Goal: Task Accomplishment & Management: Complete application form

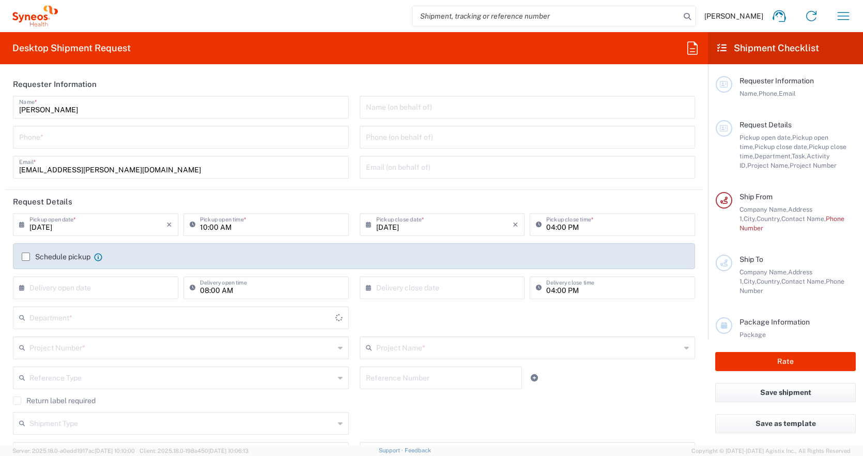
type input "3235"
type input "Hungary"
type input "Syneos Health Hungary Kft."
click at [269, 135] on input "tel" at bounding box center [181, 136] width 324 height 18
type input "06307889861"
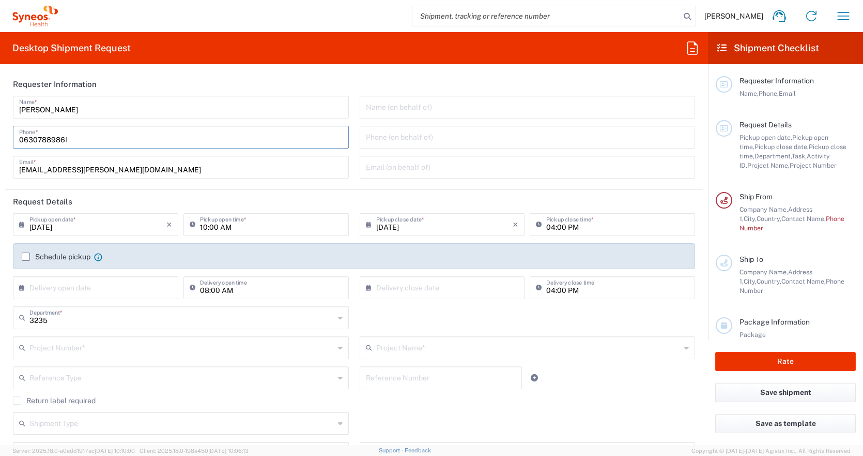
type input "reka.papp@syneoshealth.com"
type input "06307889861"
type input "cannot print contracts for sites"
type input "Szent Laszlo ut 74/B"
type input "Hungary"
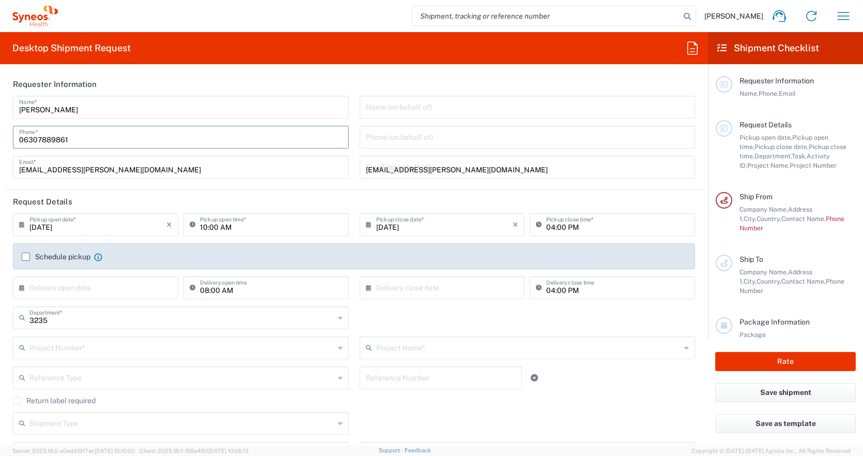
type input "1135"
type input "06307889861"
type input "reka.papp@syneoshealth.com"
type input "Papp Reka"
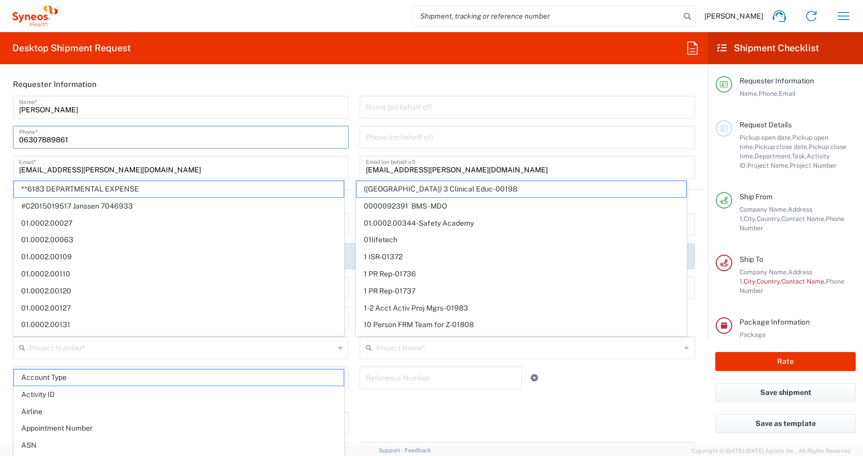
type input "B building, 2nd floor"
type input "Budapest"
click at [361, 67] on div "Desktop Shipment Request Requester Information Reka Papp Name * 06307889861 Pho…" at bounding box center [354, 238] width 708 height 413
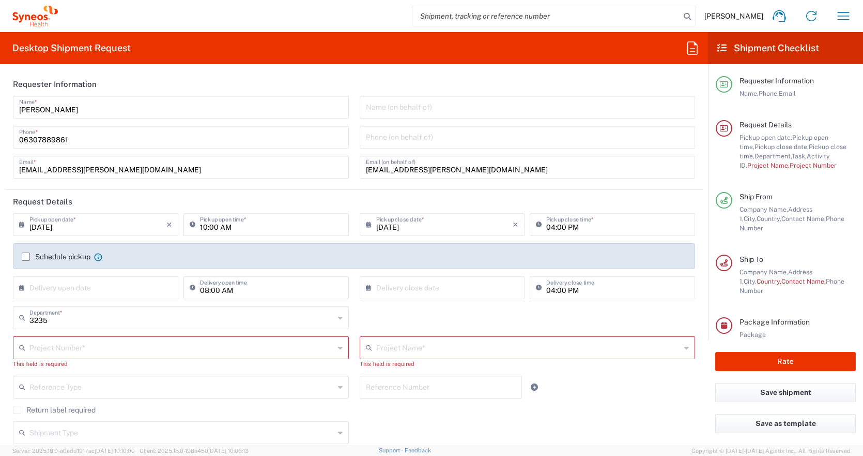
scroll to position [104, 0]
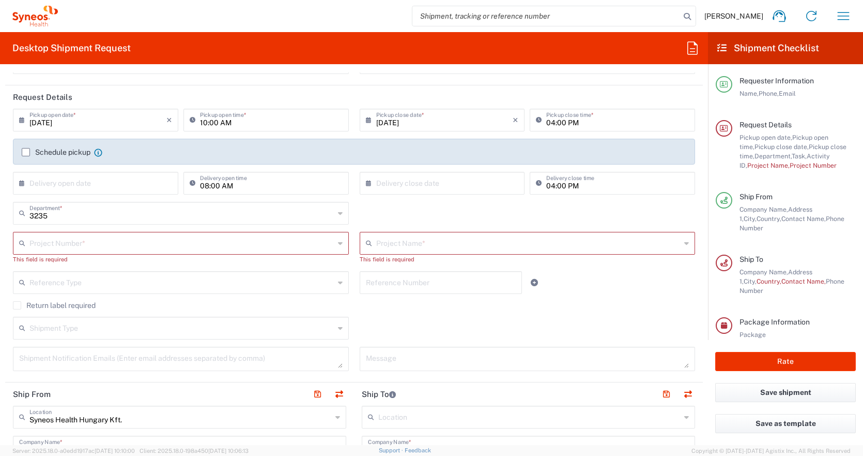
click at [77, 123] on input "09/05/2025" at bounding box center [97, 119] width 137 height 18
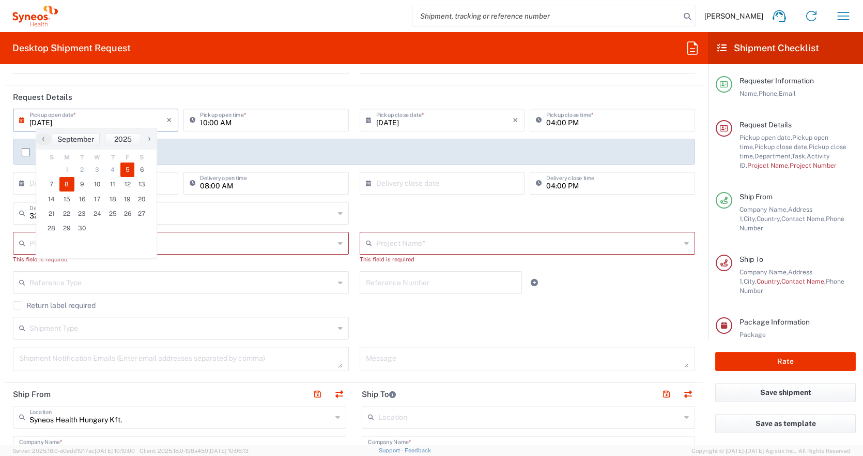
click at [63, 181] on span "8" at bounding box center [67, 184] width 16 height 14
type input "09/08/2025"
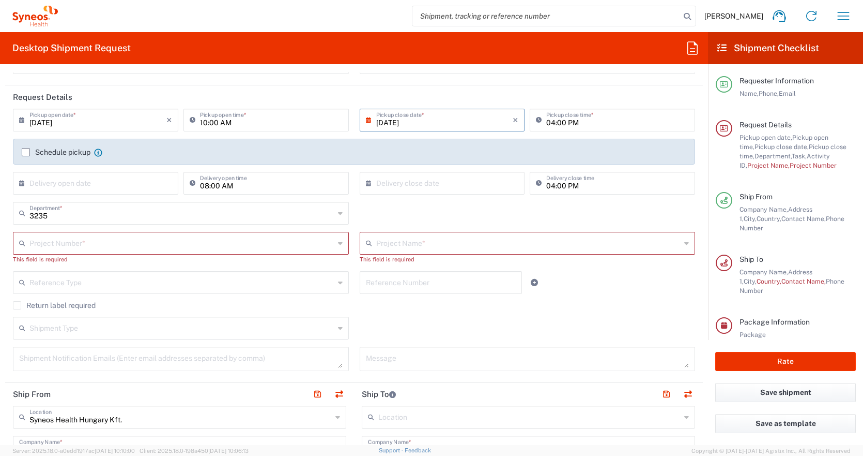
click at [286, 120] on input "10:00 AM" at bounding box center [271, 119] width 143 height 18
type input "08:00 AM"
click at [24, 149] on label "Schedule pickup" at bounding box center [56, 152] width 69 height 8
click at [26, 152] on input "Schedule pickup" at bounding box center [26, 152] width 0 height 0
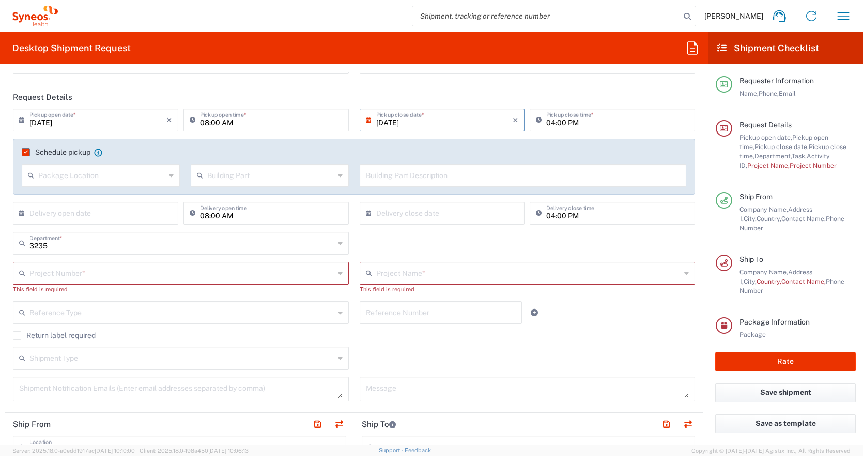
click at [50, 212] on input "text" at bounding box center [97, 212] width 137 height 18
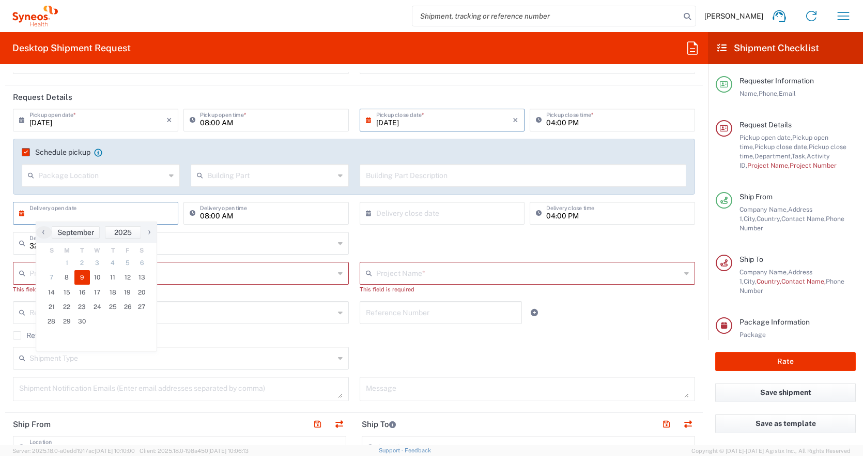
click at [78, 274] on span "9" at bounding box center [82, 277] width 16 height 14
type input "09/09/2025"
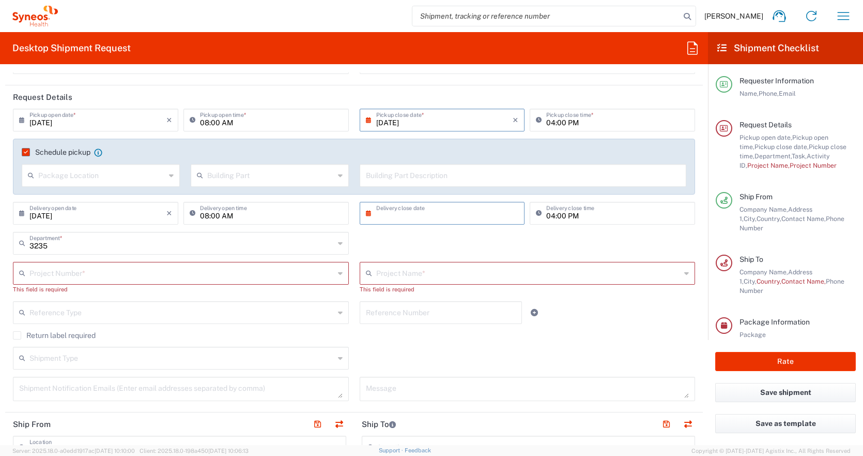
click at [449, 217] on input "text" at bounding box center [444, 212] width 137 height 18
click at [424, 278] on span "9" at bounding box center [425, 277] width 16 height 14
type input "09/09/2025"
click at [548, 216] on input "04:00 PM" at bounding box center [618, 212] width 143 height 18
type input "02:00 PM"
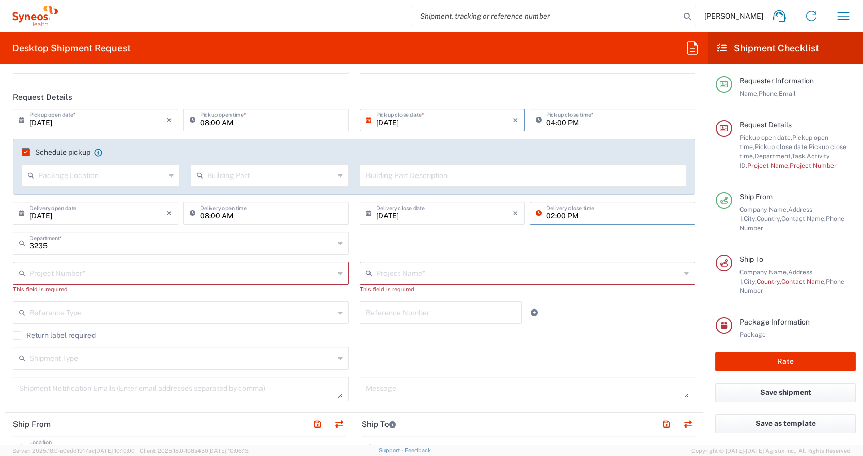
click at [487, 237] on div "3235 Department * 3235 3000 3100 3109 3110 3111 3112 3125 3130 3135 3136 3150 3…" at bounding box center [354, 247] width 693 height 30
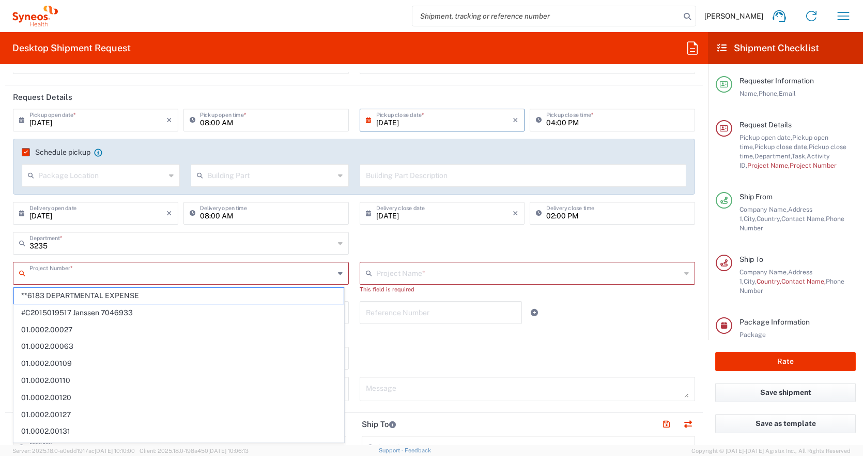
click at [174, 271] on input "text" at bounding box center [181, 272] width 305 height 18
paste input "7053652"
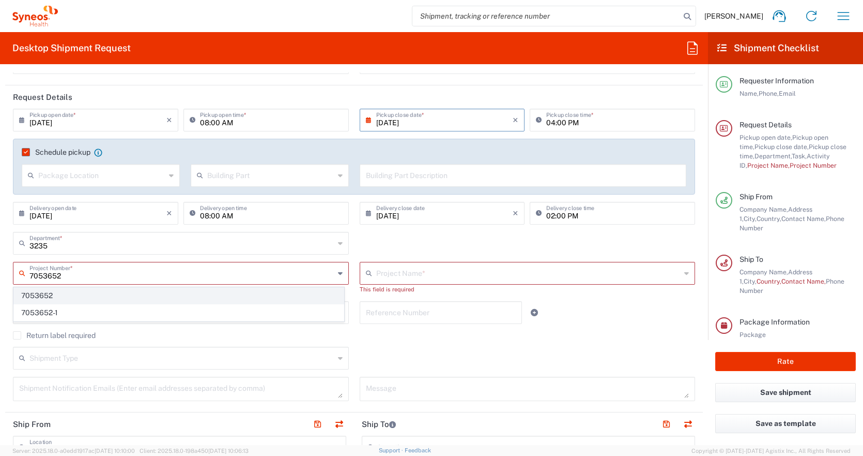
type input "7053652"
click at [105, 289] on span "7053652" at bounding box center [179, 295] width 330 height 16
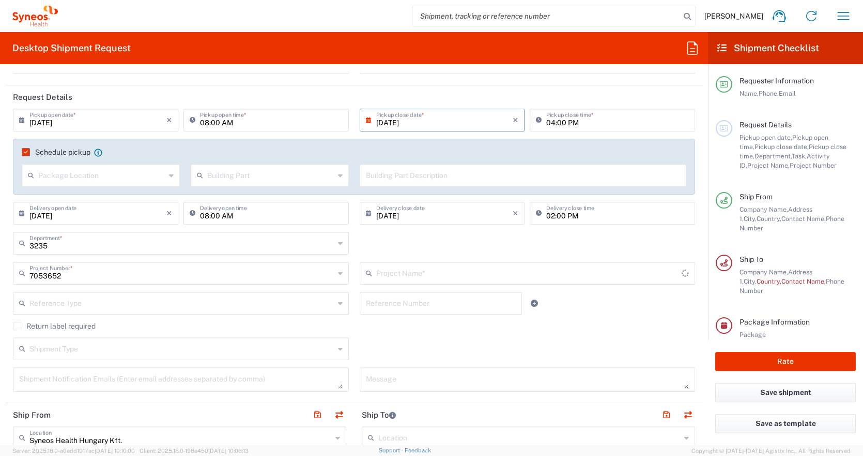
type input "ONL1204-GA-002"
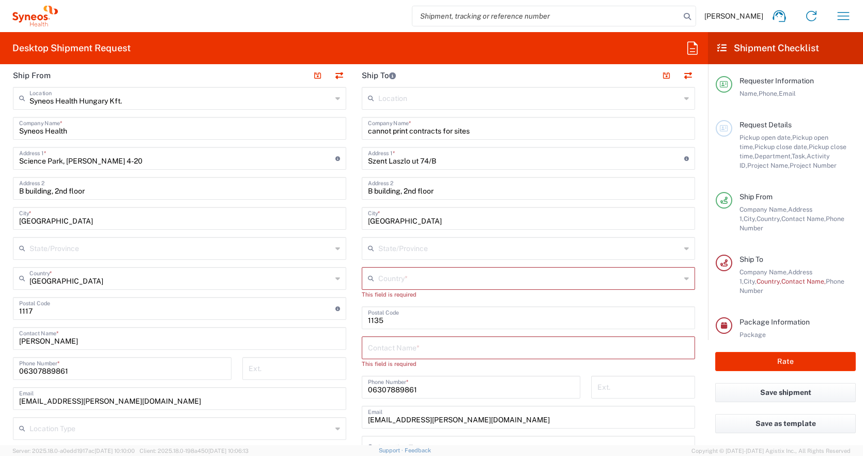
scroll to position [442, 0]
drag, startPoint x: 96, startPoint y: 136, endPoint x: -31, endPoint y: 114, distance: 128.7
click at [0, 114] on html "Reka Papp Home Shipment estimator Shipment tracking Desktop shipment request My…" at bounding box center [431, 228] width 863 height 456
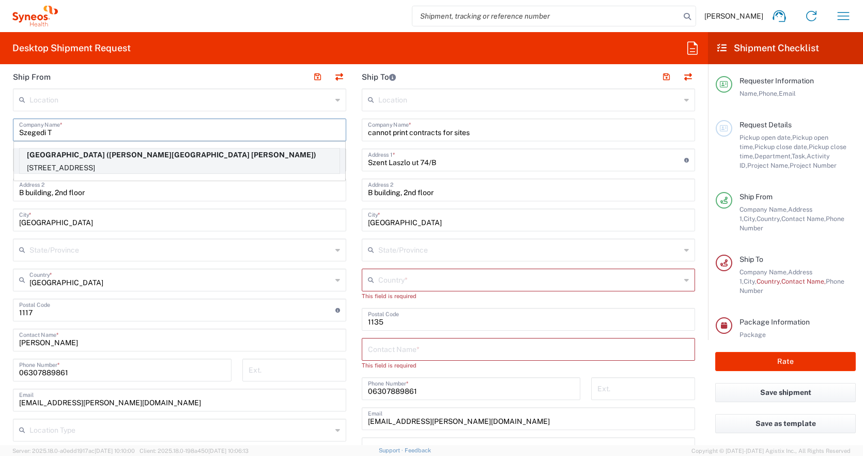
click at [122, 155] on p "Szegedi Tudományegyetem (Velez-Bitófalvi Dóra)" at bounding box center [180, 154] width 320 height 13
type input "Szegedi Tudományegyetem"
type input "Dugonics tér 13."
type input "Szeged"
type input "6720"
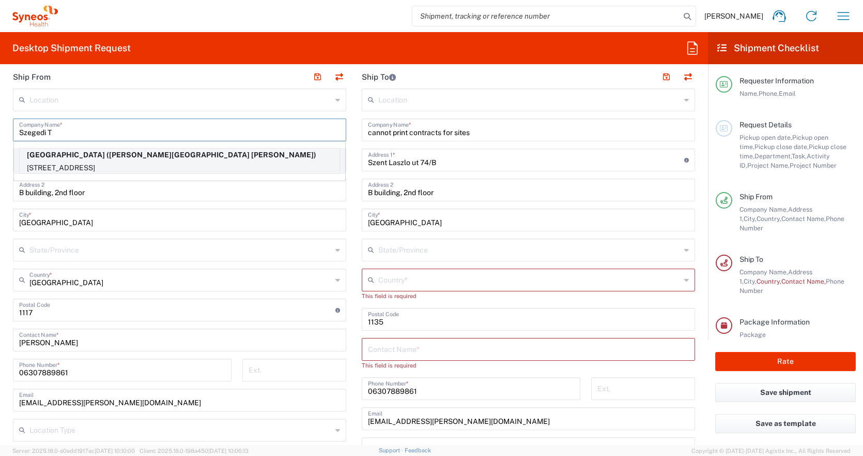
type input "Velez-Bitófalvi Dóra"
type input "+36-62546-895"
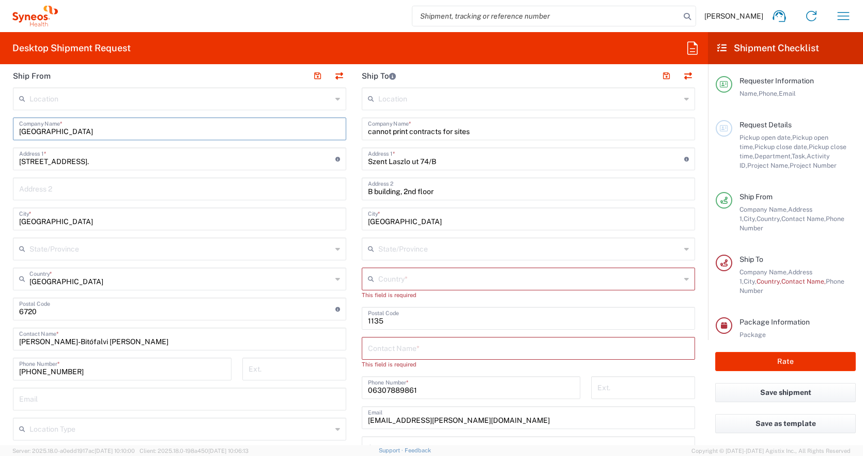
scroll to position [435, 0]
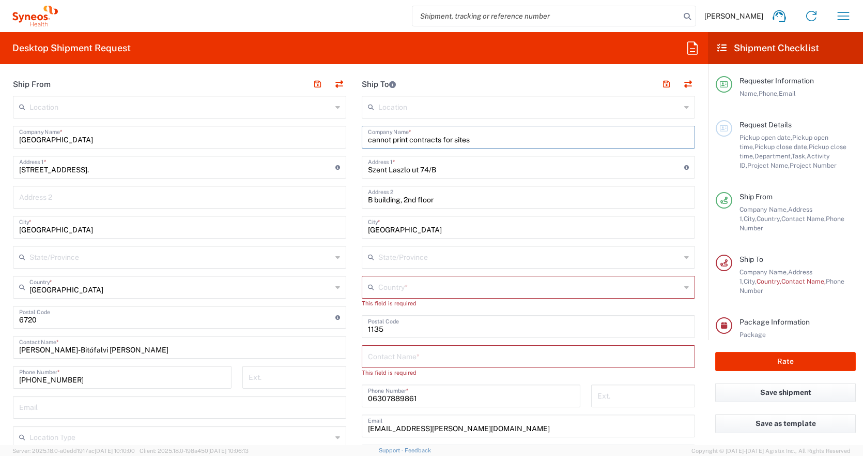
drag, startPoint x: 470, startPoint y: 136, endPoint x: 332, endPoint y: 136, distance: 137.5
click at [332, 136] on div "Ship From Location Addison Whitney LLC-Morrisvile NC US Barcelona-Syneos Health…" at bounding box center [354, 333] width 698 height 522
type input "P"
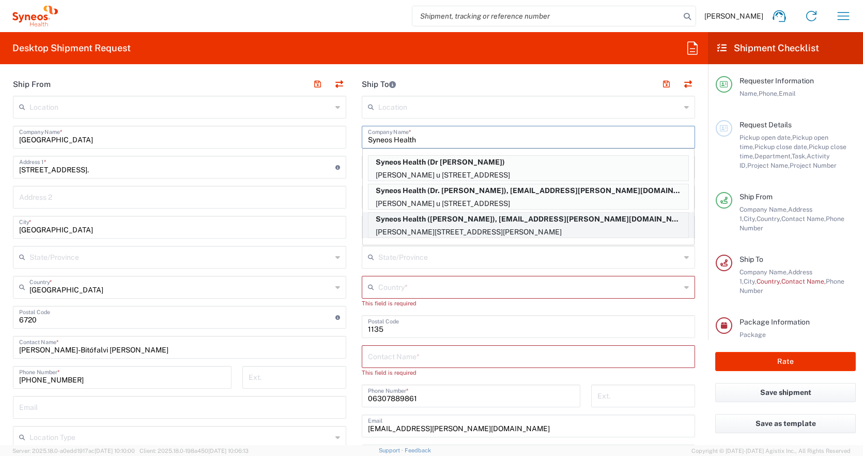
type input "Syneos Health"
click at [474, 227] on p "Horvat Boldizsar utca 2, 27-es kcs, Budapest, 1142, HU" at bounding box center [529, 231] width 320 height 13
type input "Horvat Boldizsar utca 2"
type input "27-es kcs"
type input "Hungary"
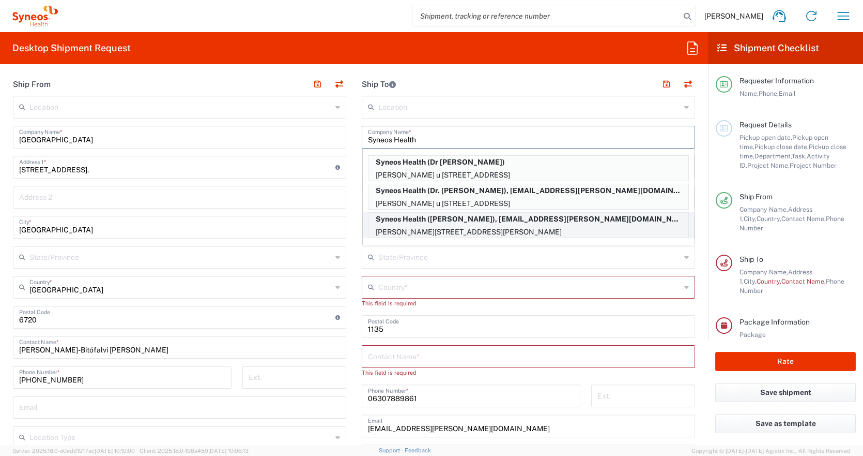
type input "1142"
type input "Reka Papp"
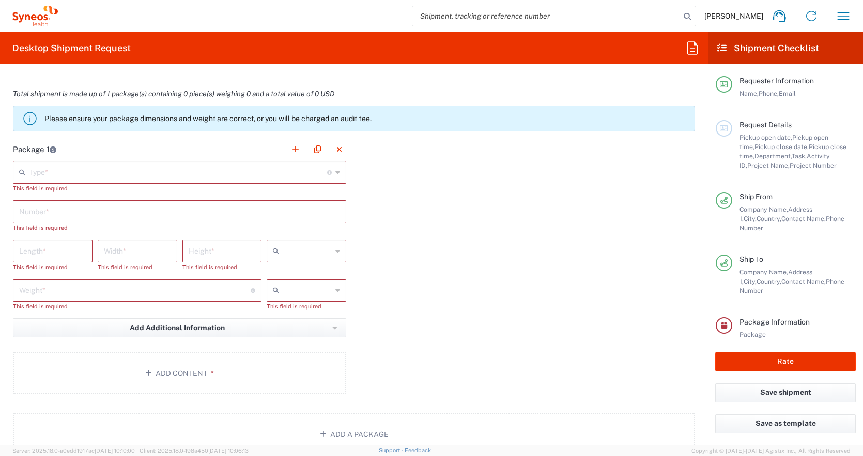
scroll to position [991, 0]
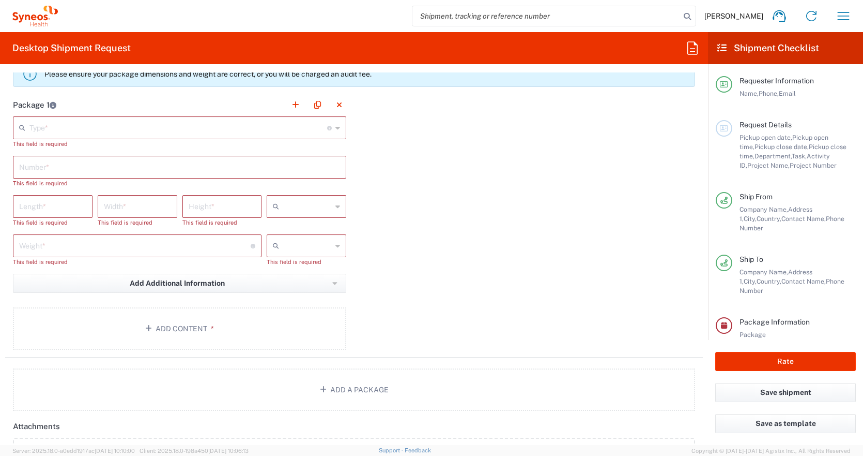
click at [78, 125] on input "text" at bounding box center [178, 127] width 298 height 18
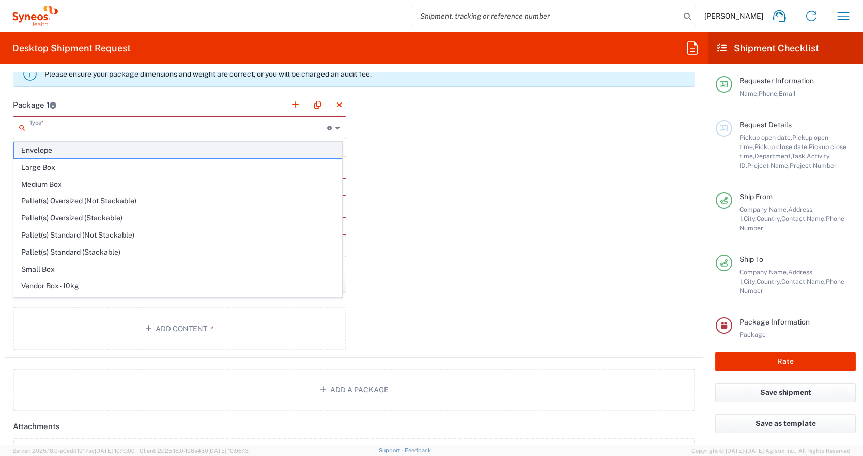
click at [52, 151] on span "Envelope" at bounding box center [178, 150] width 328 height 16
type input "Envelope"
type input "1"
type input "9.5"
type input "12.5"
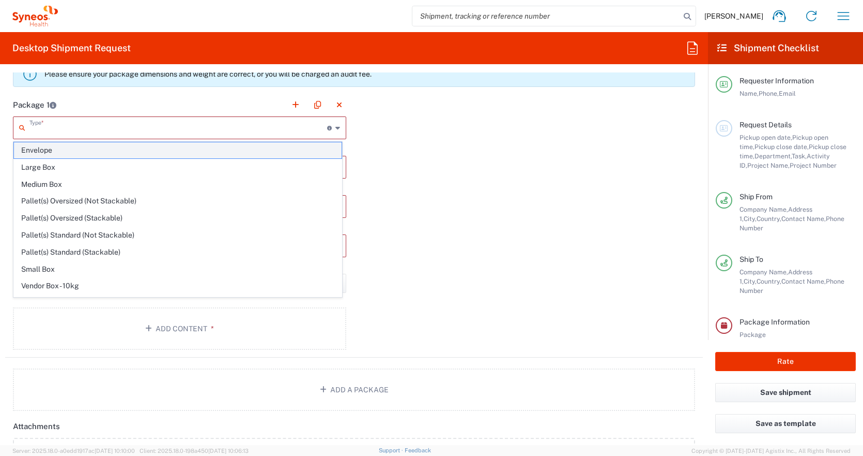
type input "0.25"
type input "in"
type input "0.45"
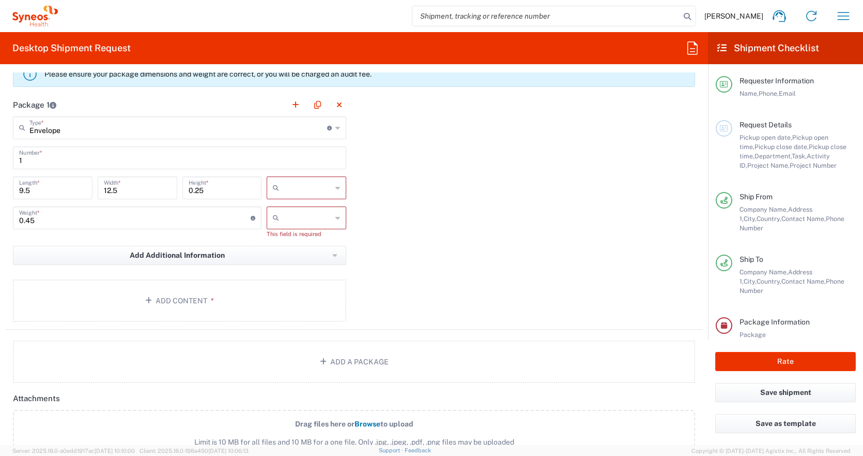
click at [321, 185] on input "text" at bounding box center [307, 187] width 49 height 17
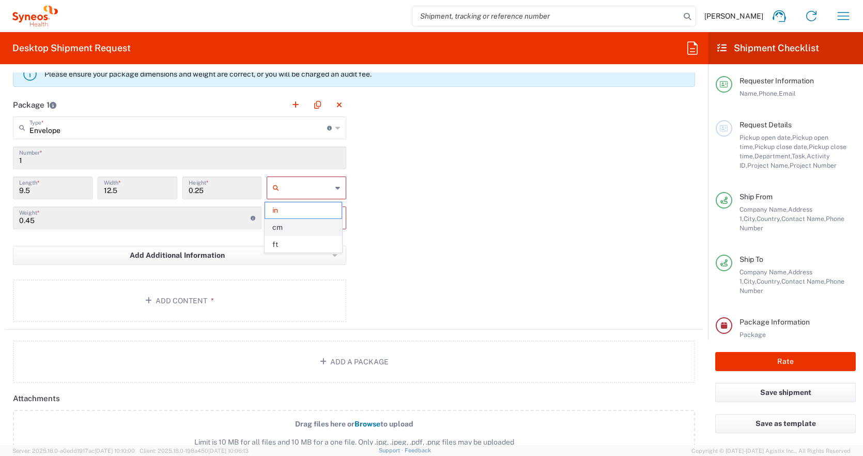
click at [291, 229] on span "cm" at bounding box center [303, 227] width 77 height 16
type input "24.13"
type input "31.75"
type input "0.64"
type input "cm"
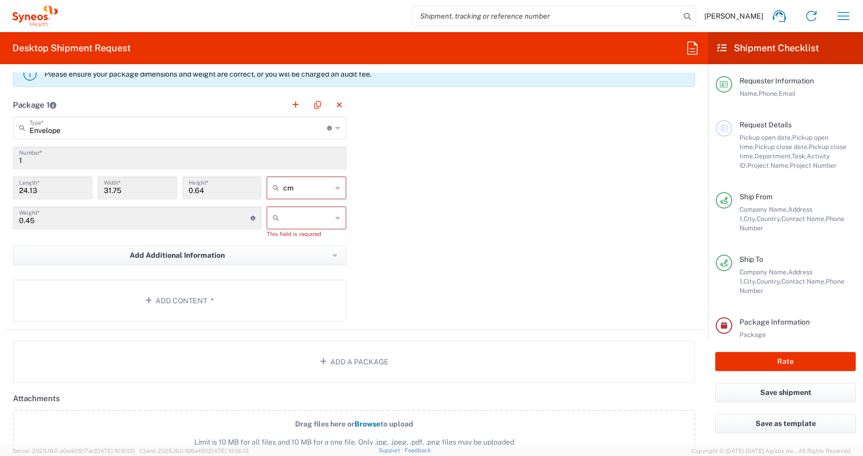
click at [302, 216] on input "text" at bounding box center [307, 217] width 49 height 17
click at [294, 238] on span "kgs" at bounding box center [303, 240] width 77 height 16
type input "kgs"
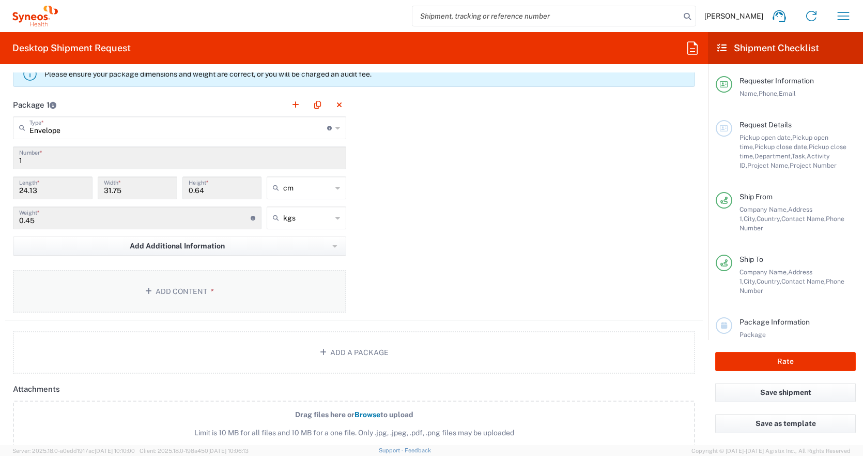
click at [196, 277] on button "Add Content *" at bounding box center [179, 291] width 333 height 42
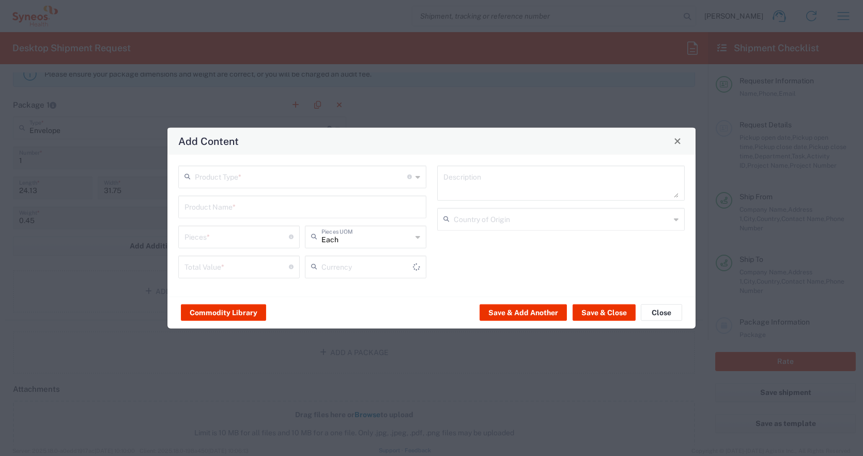
type input "US Dollar"
click at [278, 173] on input "text" at bounding box center [301, 175] width 213 height 18
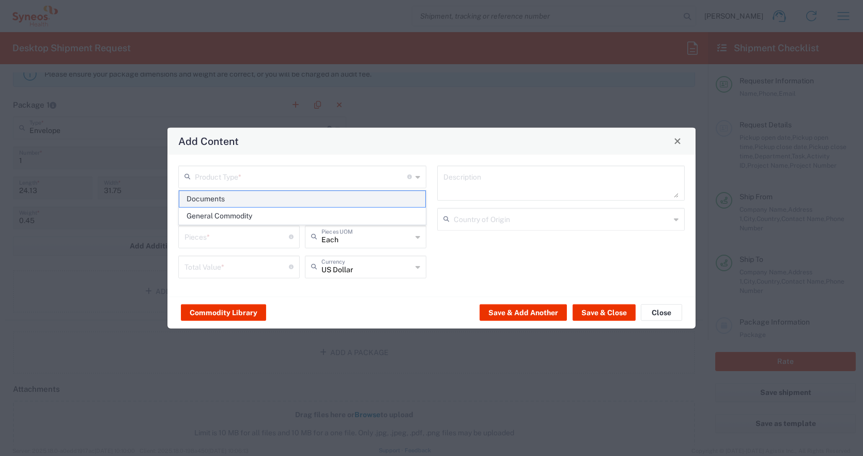
click at [232, 197] on span "Documents" at bounding box center [302, 199] width 246 height 16
type input "Documents"
type input "1"
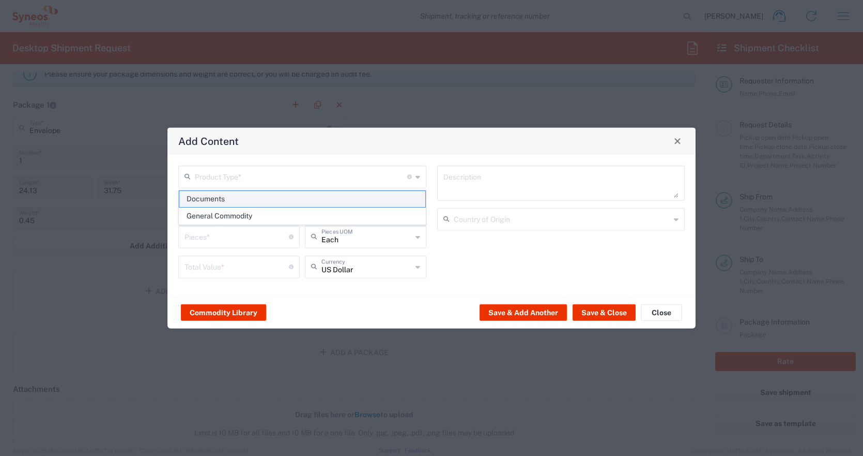
type textarea "Documents"
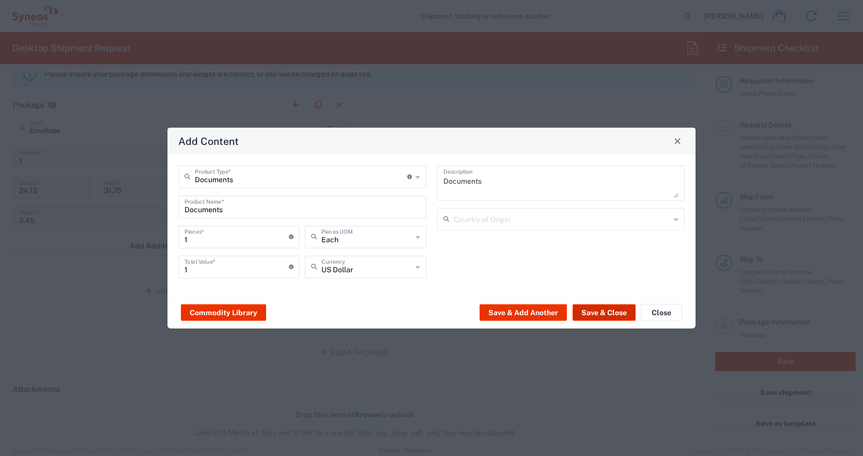
click at [606, 305] on button "Save & Close" at bounding box center [604, 312] width 63 height 17
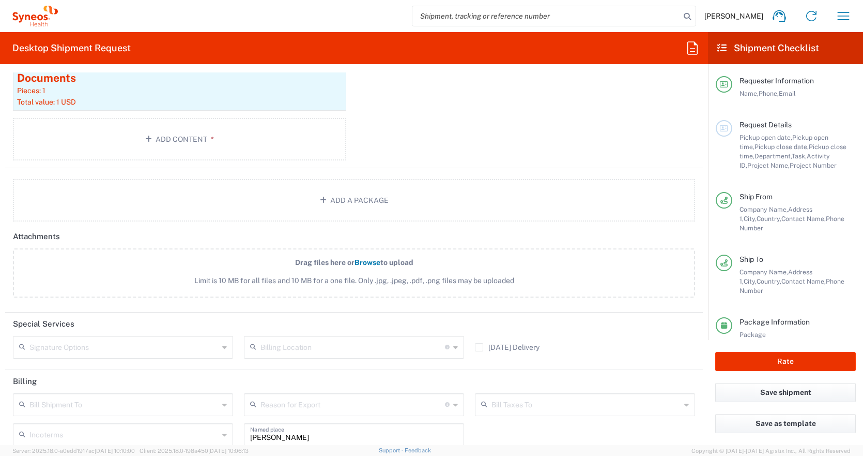
scroll to position [1283, 0]
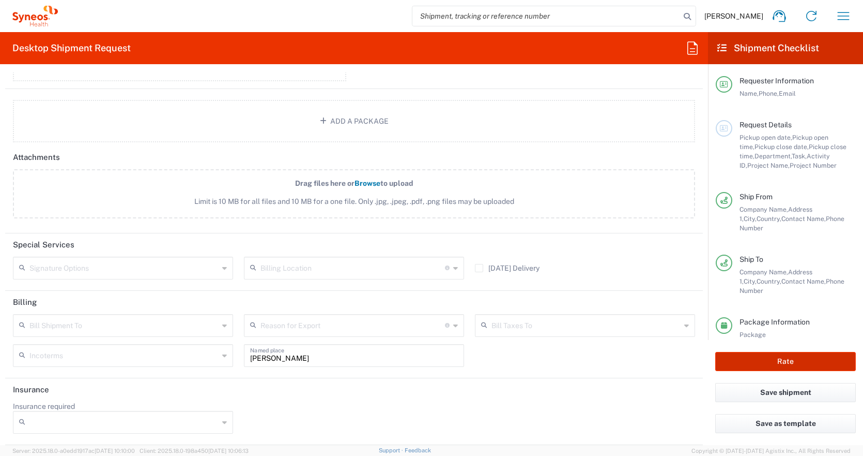
click at [769, 363] on button "Rate" at bounding box center [786, 361] width 141 height 19
type input "7053652"
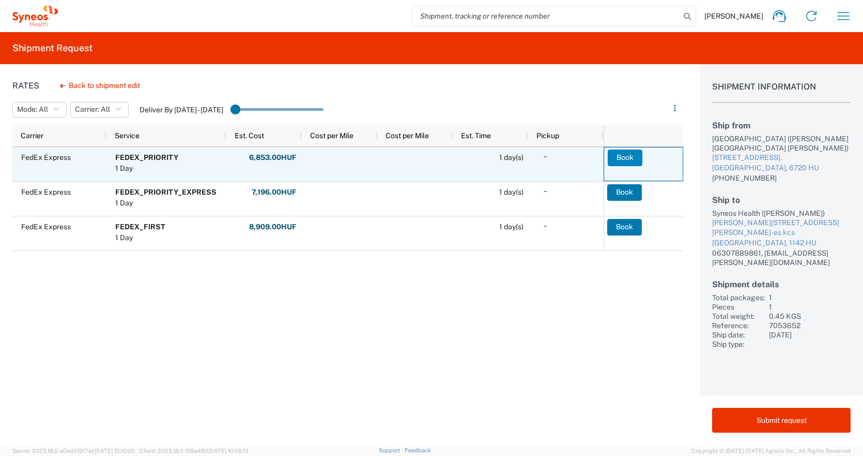
click at [620, 155] on button "Book" at bounding box center [625, 157] width 35 height 17
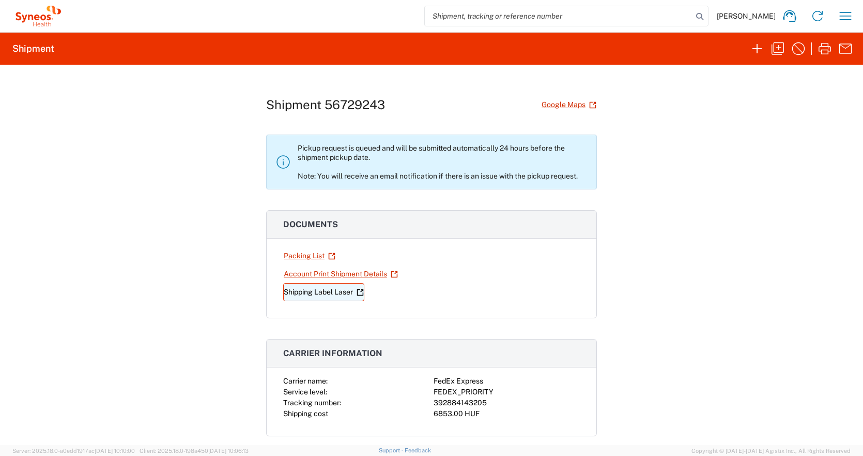
click at [322, 295] on link "Shipping Label Laser" at bounding box center [323, 292] width 81 height 18
